Goal: Transaction & Acquisition: Purchase product/service

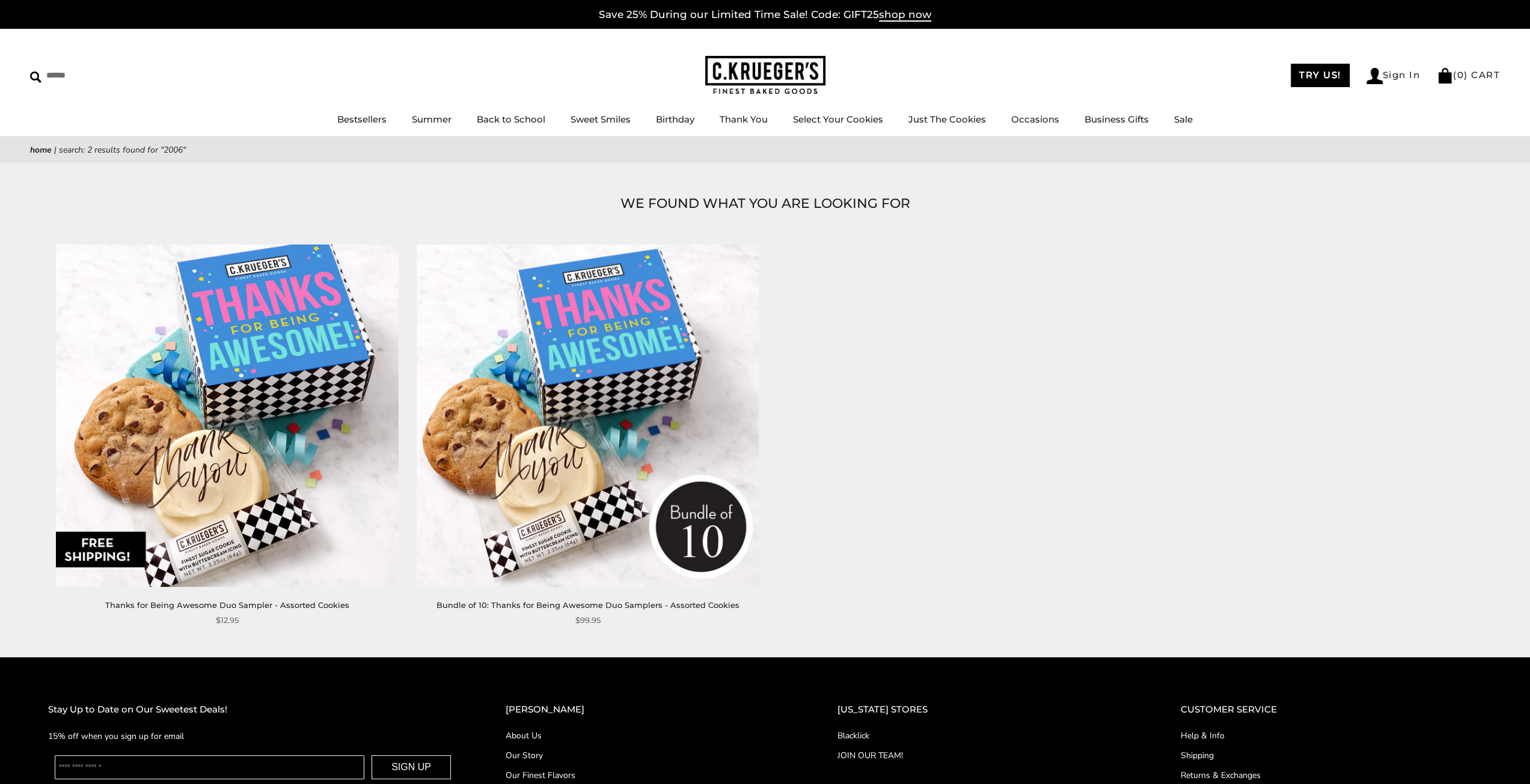
click at [44, 153] on link "Home" at bounding box center [41, 150] width 22 height 11
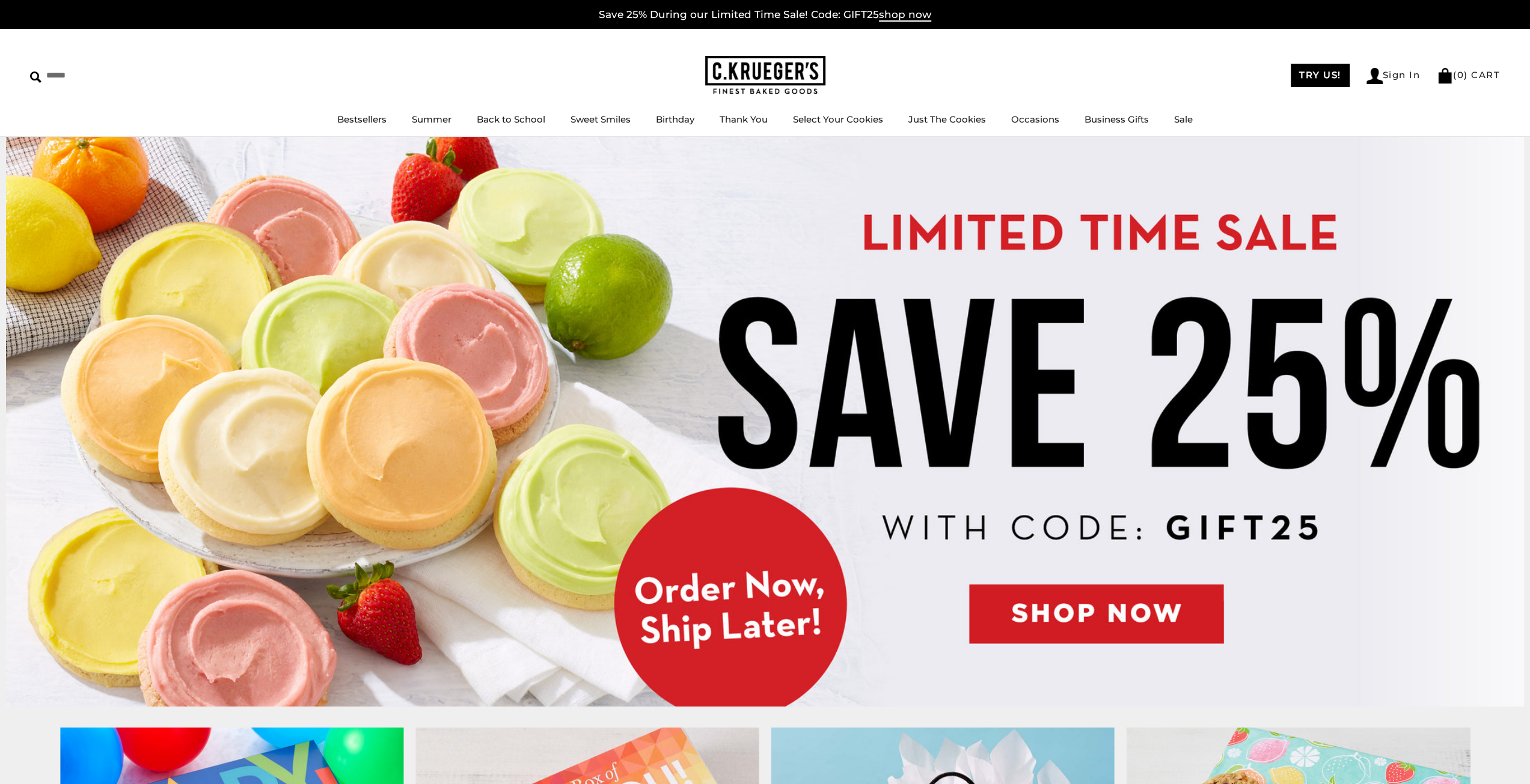
click at [1154, 618] on img at bounding box center [765, 422] width 1518 height 569
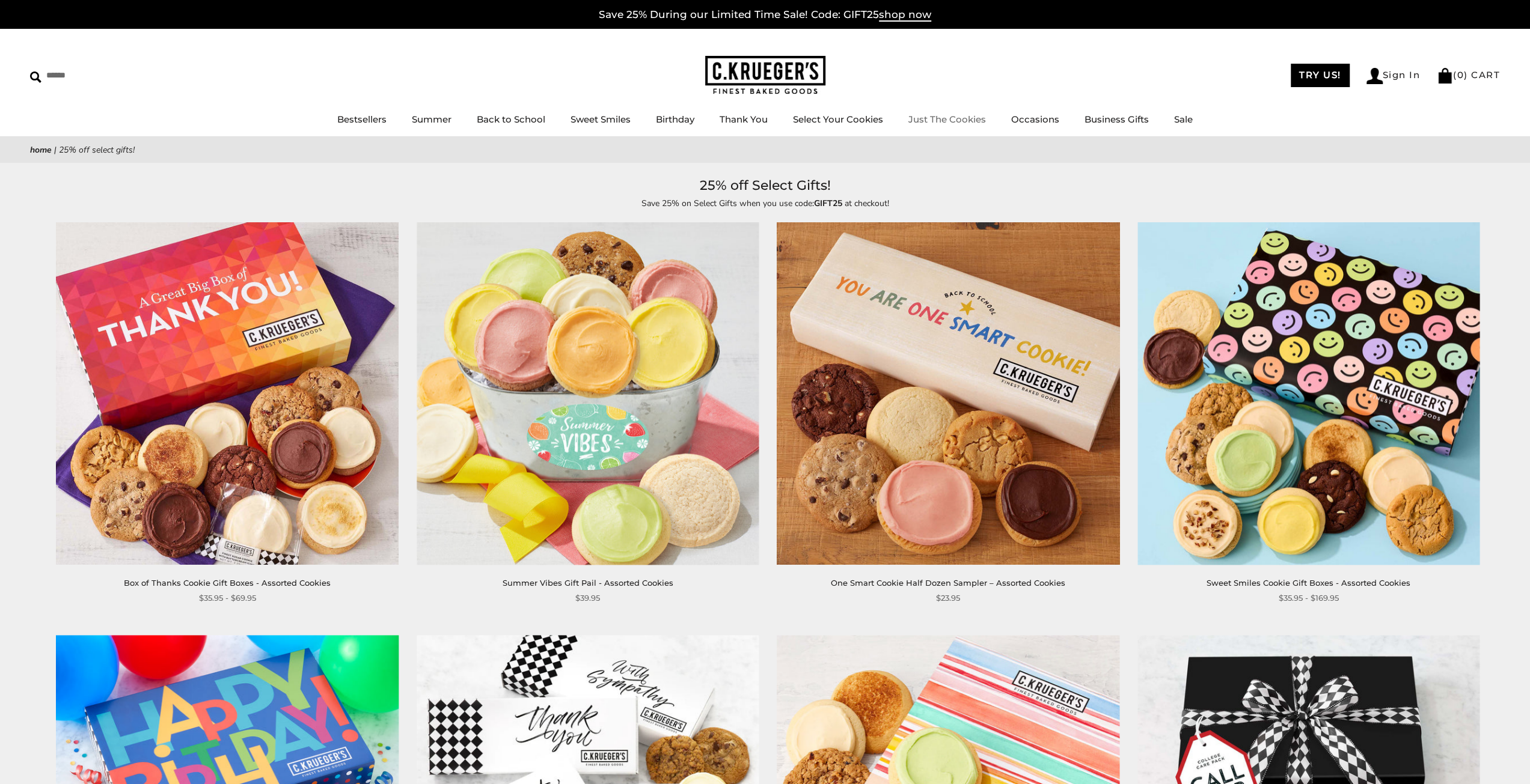
click at [953, 117] on link "Just The Cookies" at bounding box center [947, 119] width 77 height 11
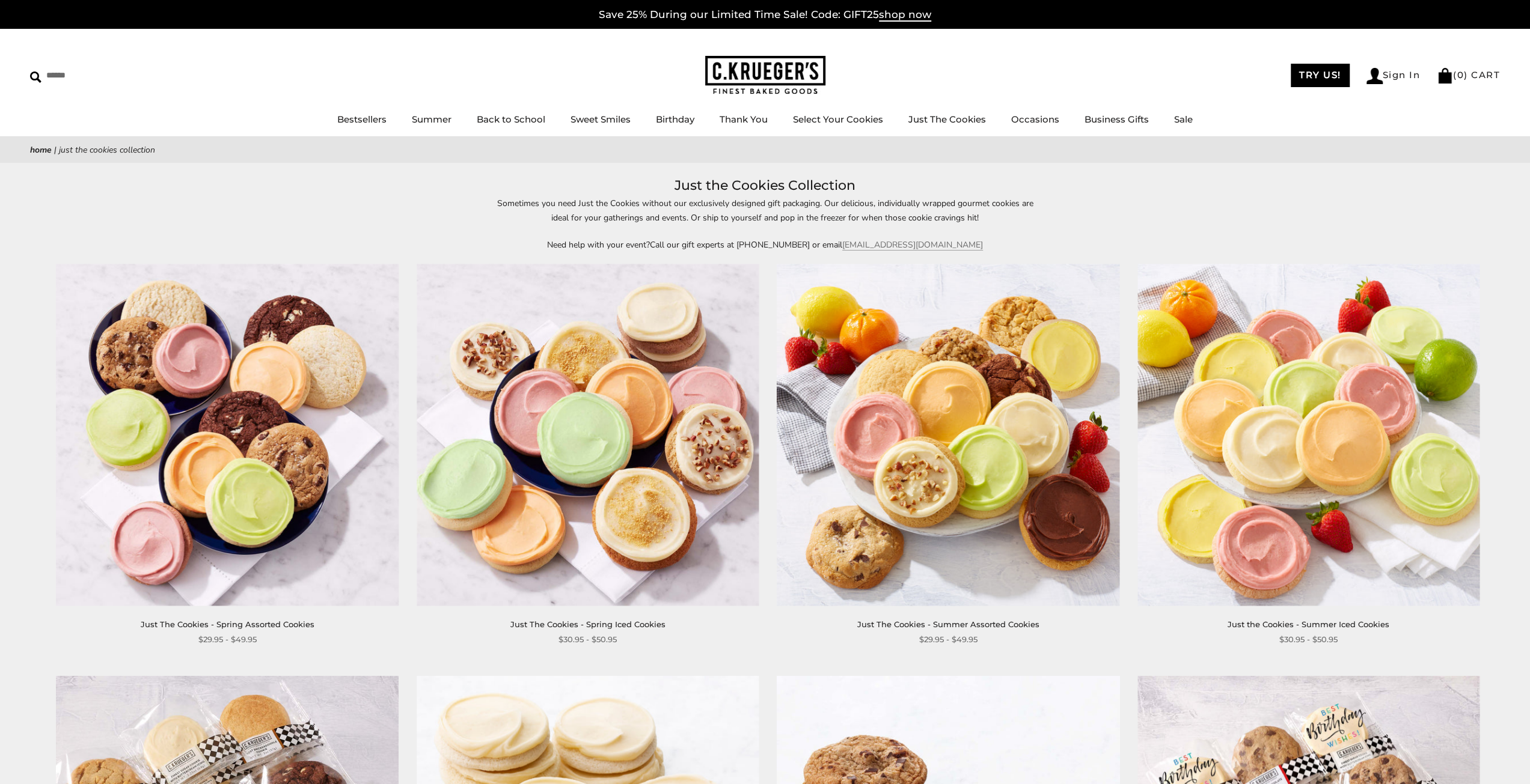
click at [738, 455] on img at bounding box center [587, 435] width 342 height 342
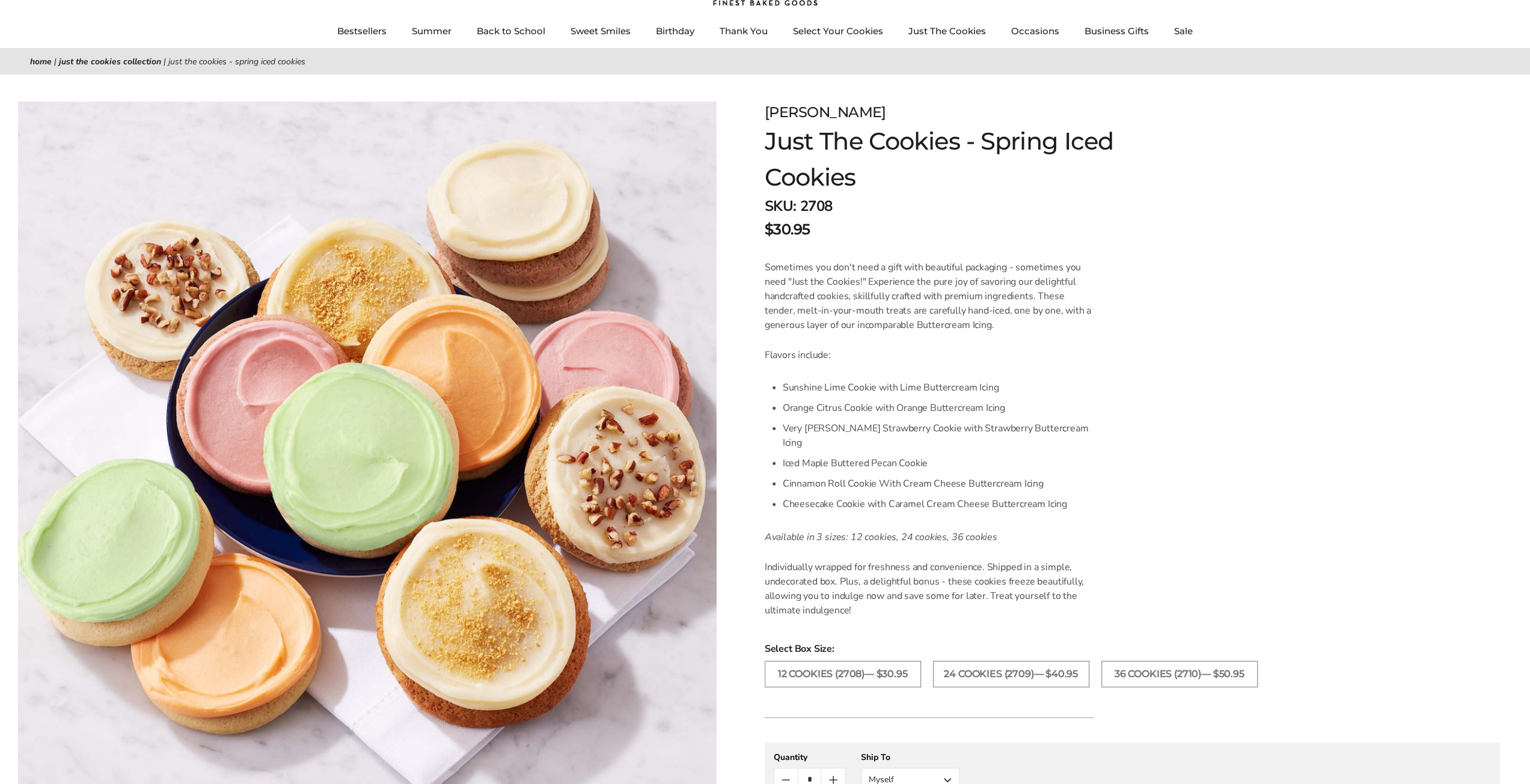
scroll to position [120, 0]
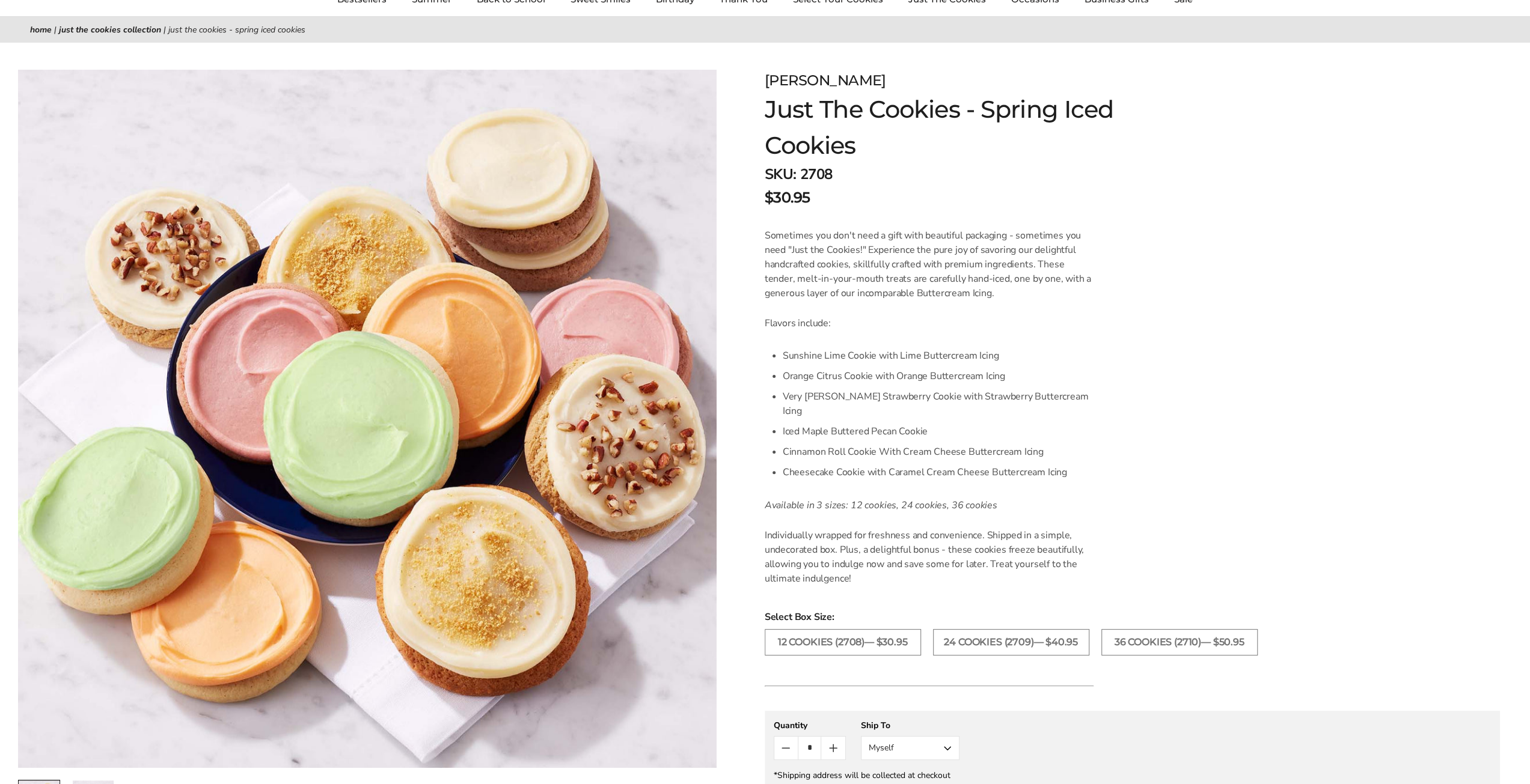
click at [38, 28] on link "Home" at bounding box center [41, 30] width 22 height 11
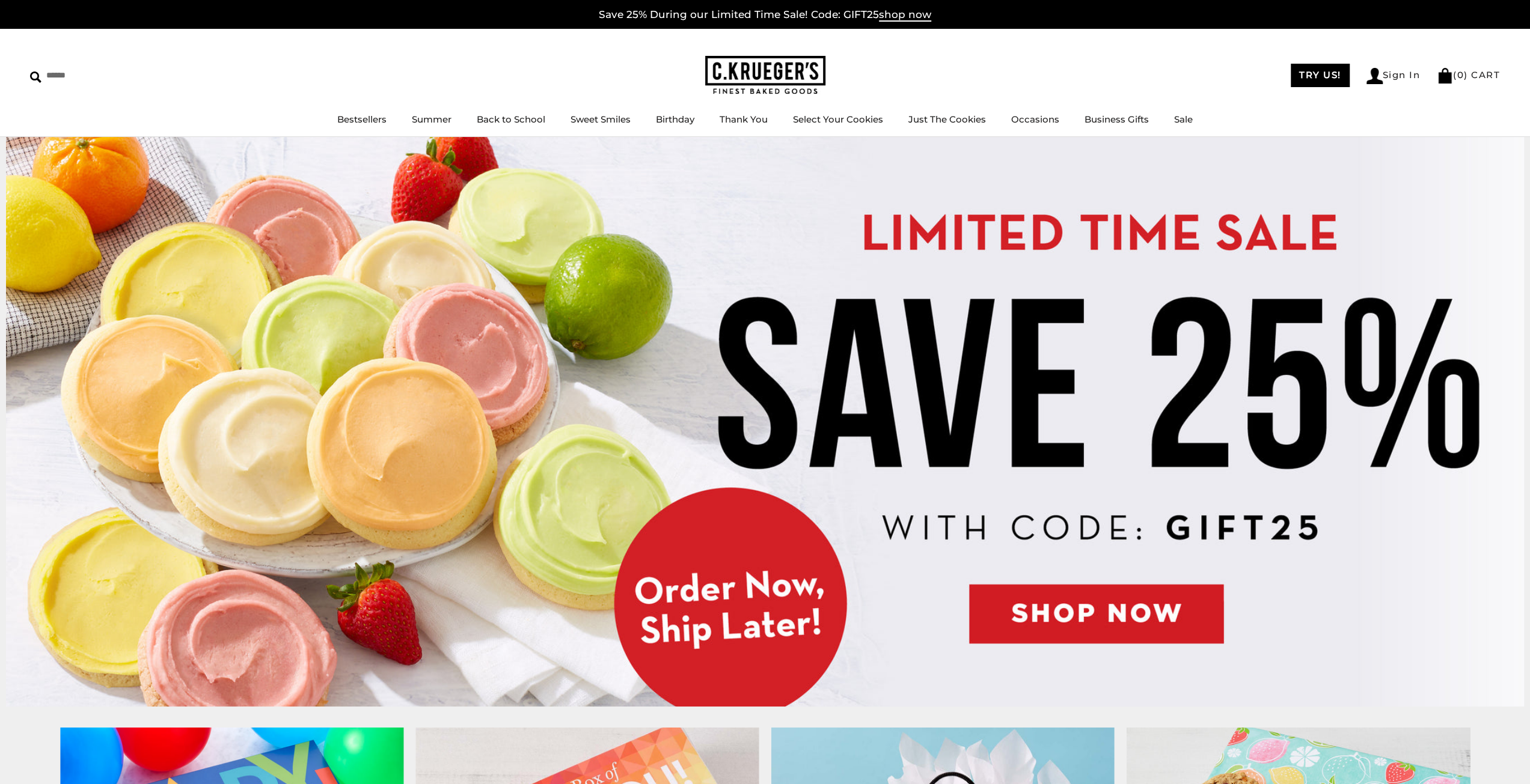
scroll to position [300, 0]
